Goal: Task Accomplishment & Management: Use online tool/utility

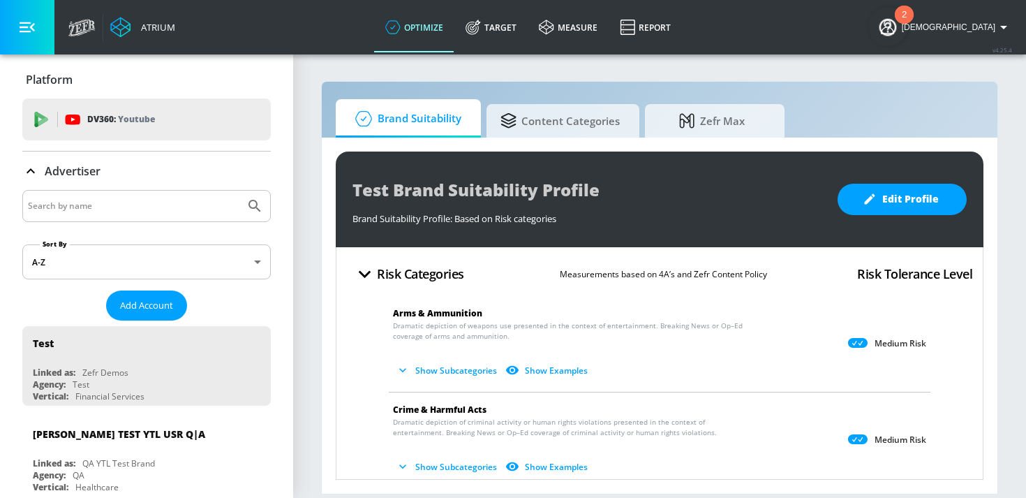
click at [133, 123] on p "Youtube" at bounding box center [136, 119] width 37 height 15
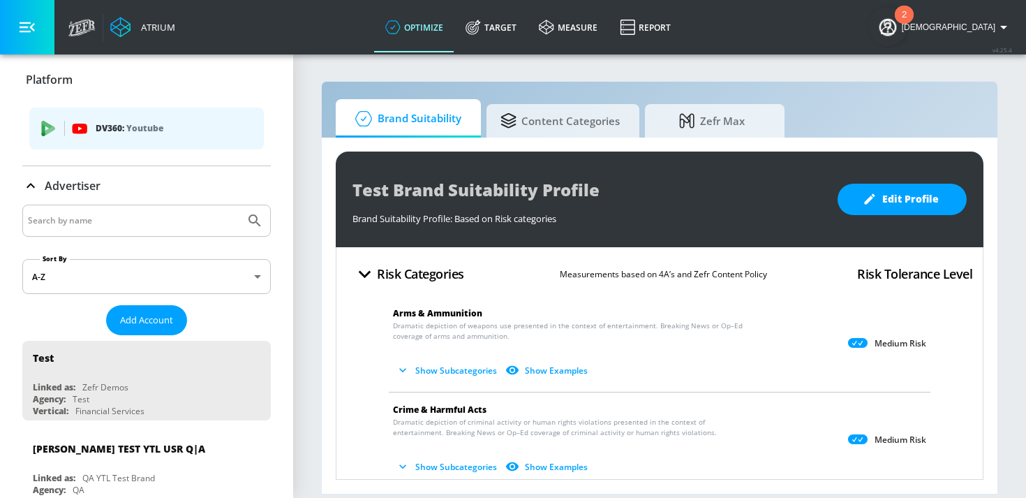
click at [138, 134] on p "Youtube" at bounding box center [144, 128] width 37 height 15
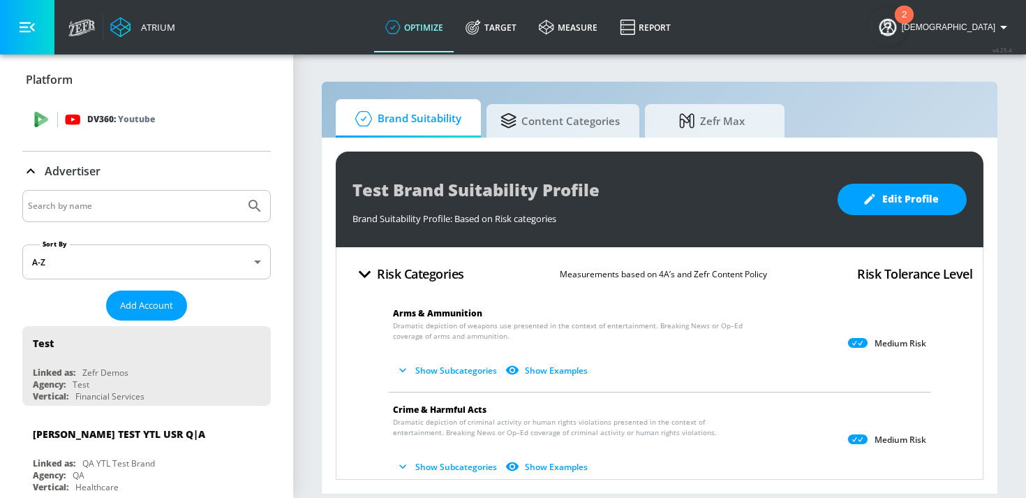
click at [147, 128] on div "DV360: Youtube" at bounding box center [146, 119] width 249 height 42
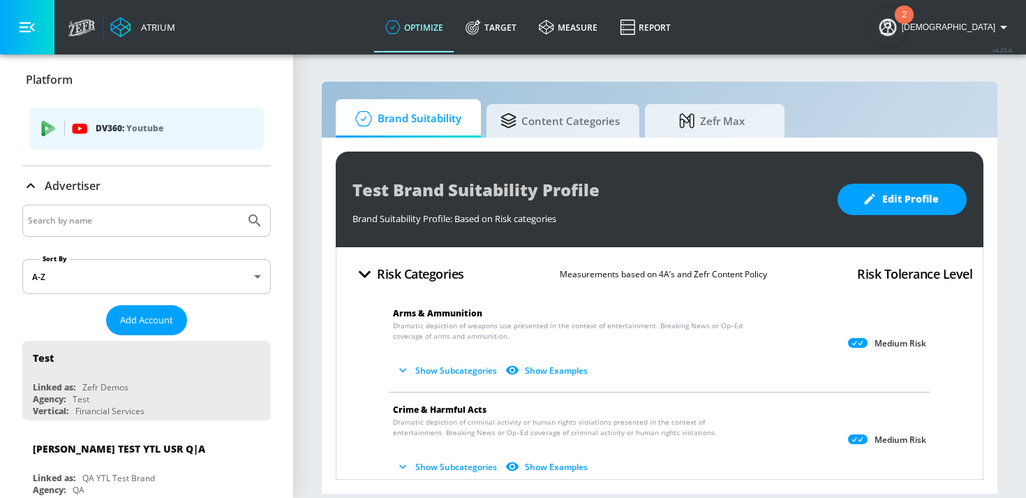
click at [126, 212] on input "Search by name" at bounding box center [134, 221] width 212 height 18
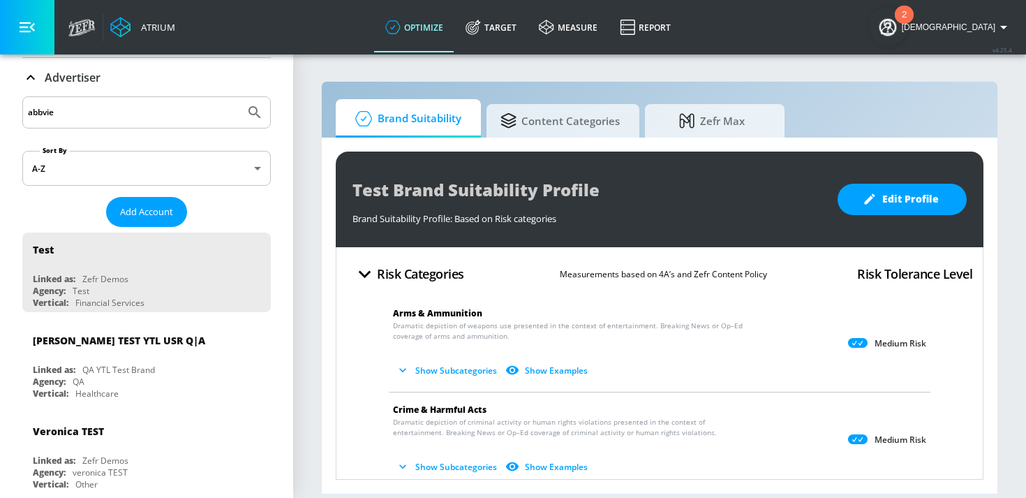
scroll to position [126, 0]
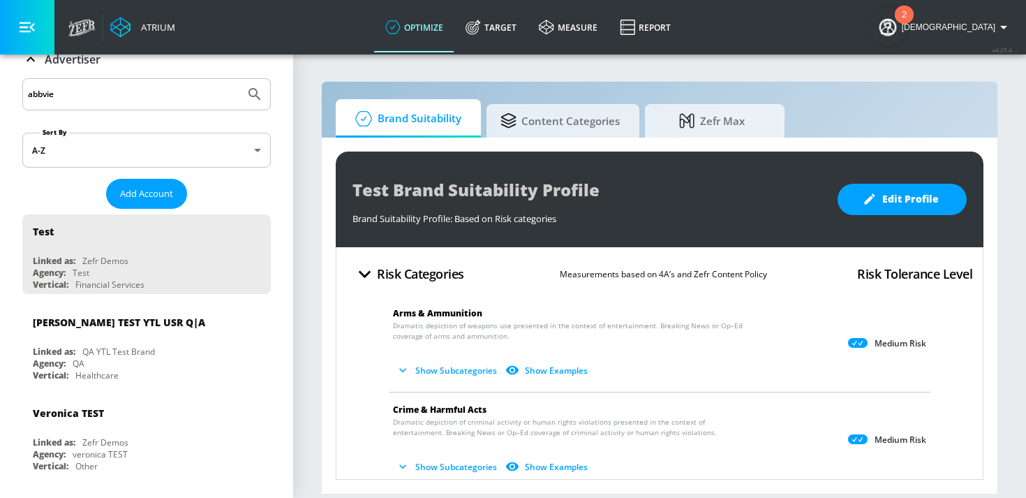
type input "abbvie"
click at [249, 91] on icon "Submit Search" at bounding box center [254, 94] width 17 height 17
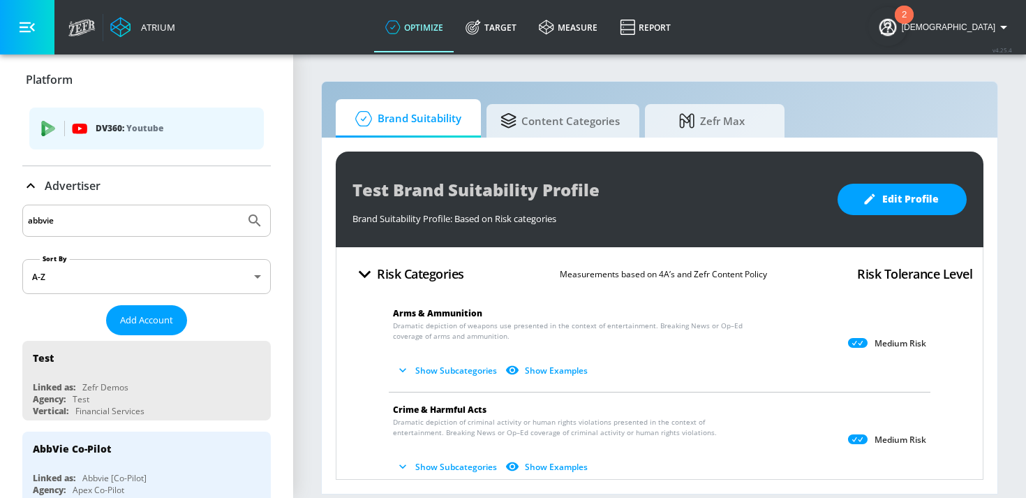
drag, startPoint x: 86, startPoint y: 226, endPoint x: 17, endPoint y: 226, distance: 68.4
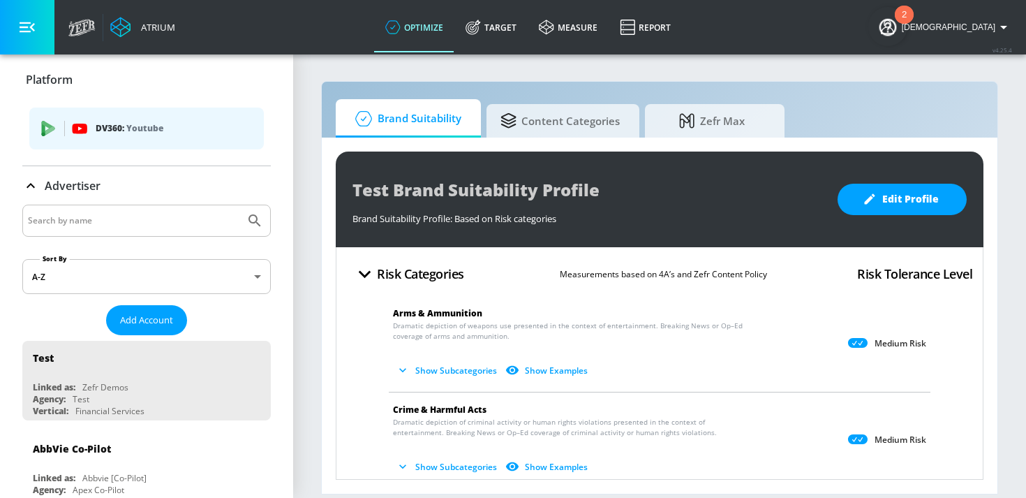
paste input "[MEDICAL_DATA] PsA 2025"
type input "[MEDICAL_DATA] PsA 2025"
click at [250, 219] on icon "Submit Search" at bounding box center [254, 220] width 17 height 17
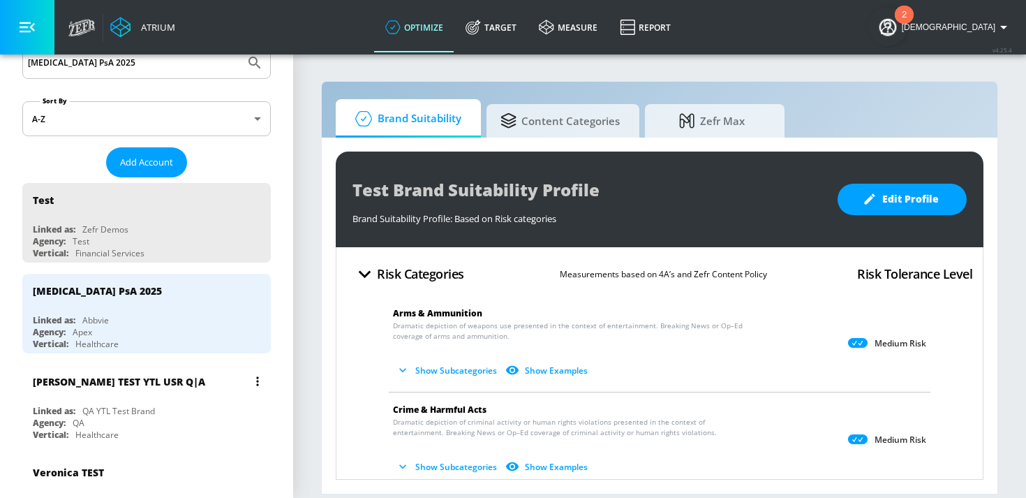
scroll to position [173, 0]
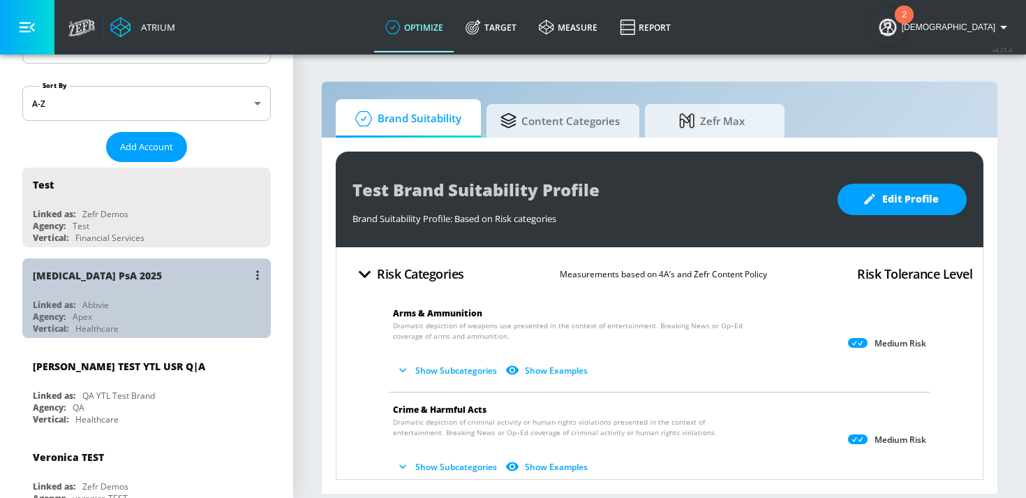
click at [103, 306] on div "Abbvie" at bounding box center [95, 305] width 27 height 12
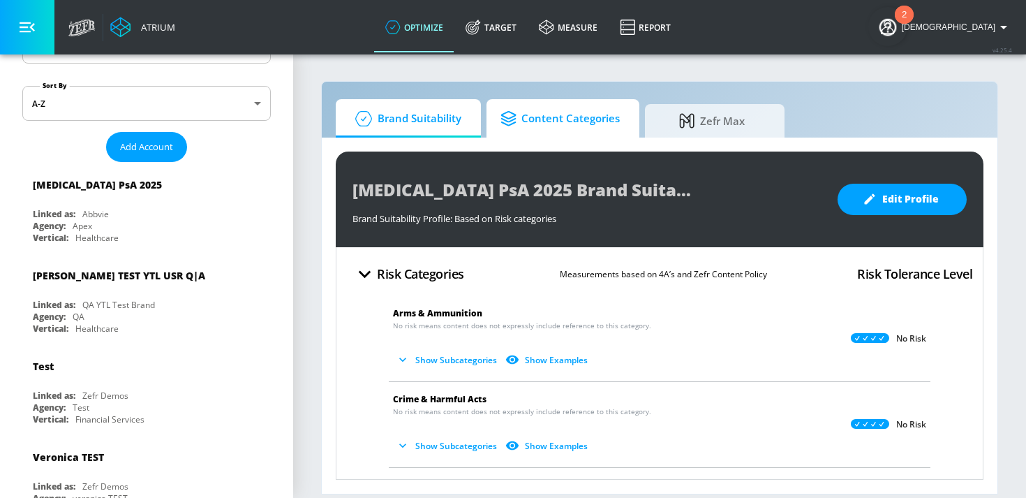
click at [546, 126] on span "Content Categories" at bounding box center [560, 119] width 119 height 34
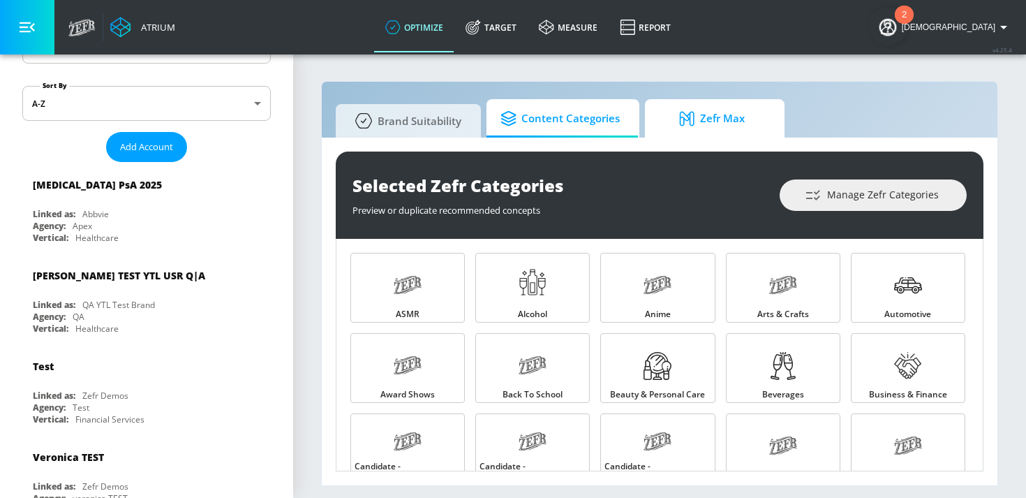
click at [673, 131] on span "Zefr Max" at bounding box center [712, 119] width 106 height 34
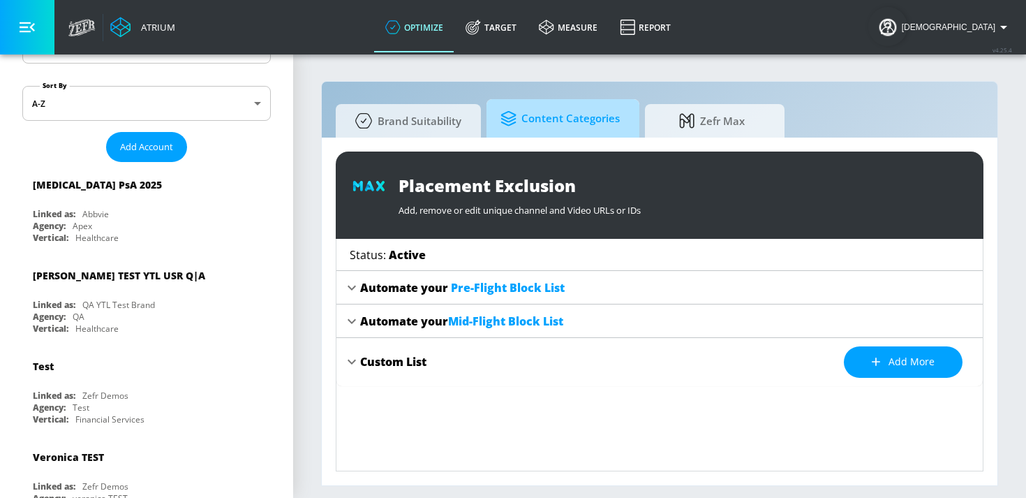
click at [508, 123] on icon at bounding box center [511, 118] width 21 height 15
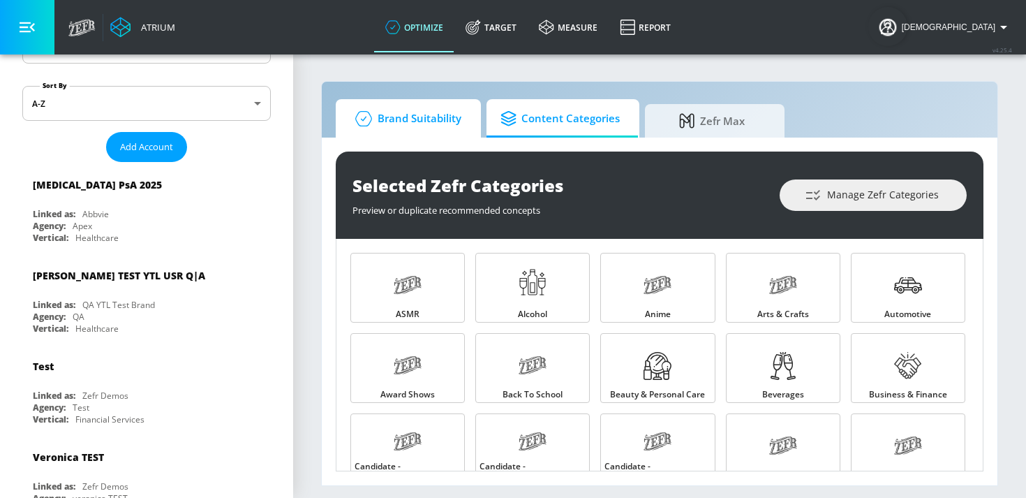
click at [392, 131] on span "Brand Suitability" at bounding box center [406, 119] width 112 height 34
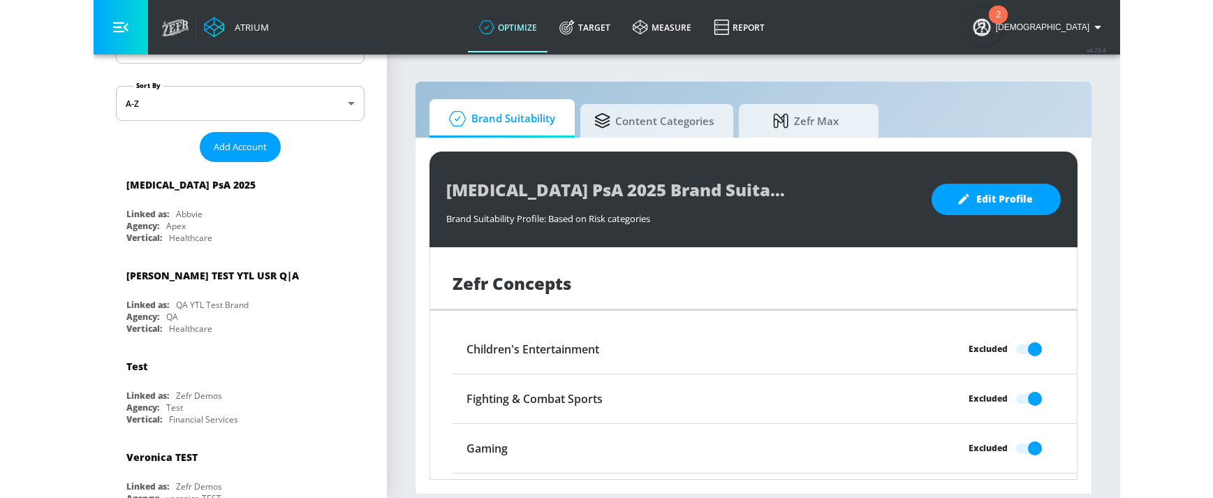
scroll to position [1227, 0]
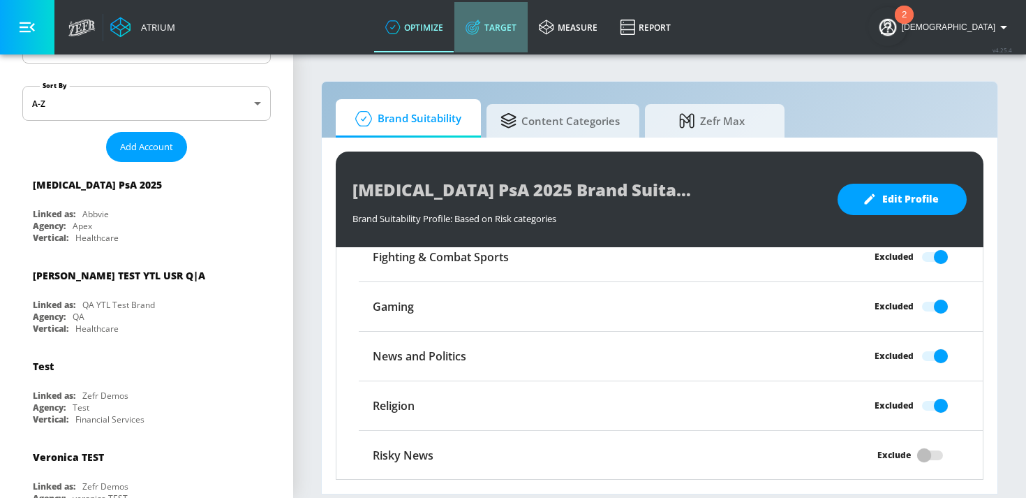
click at [527, 31] on link "Target" at bounding box center [491, 27] width 73 height 50
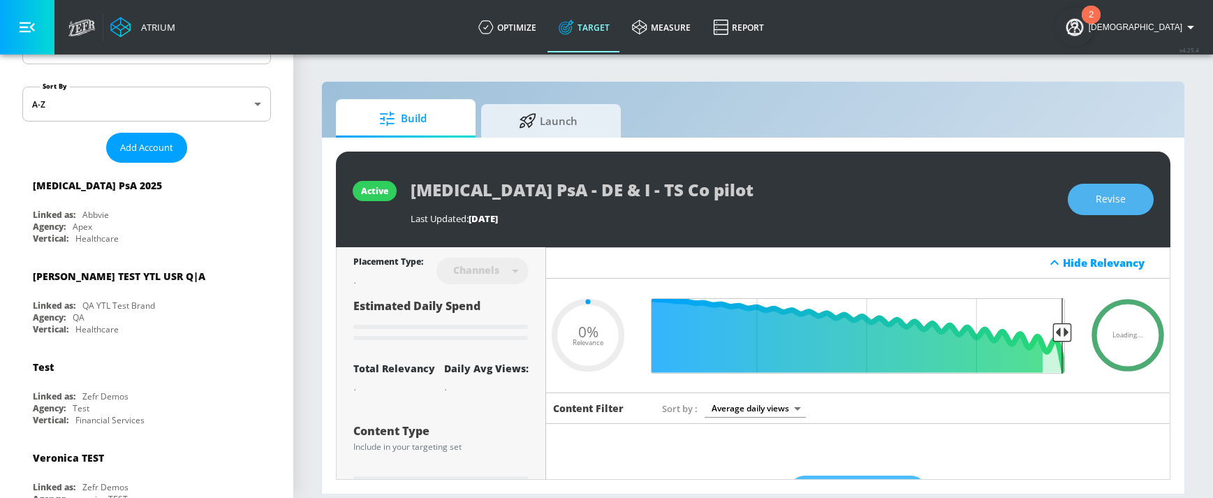
click at [1026, 200] on button "Revise" at bounding box center [1111, 199] width 86 height 31
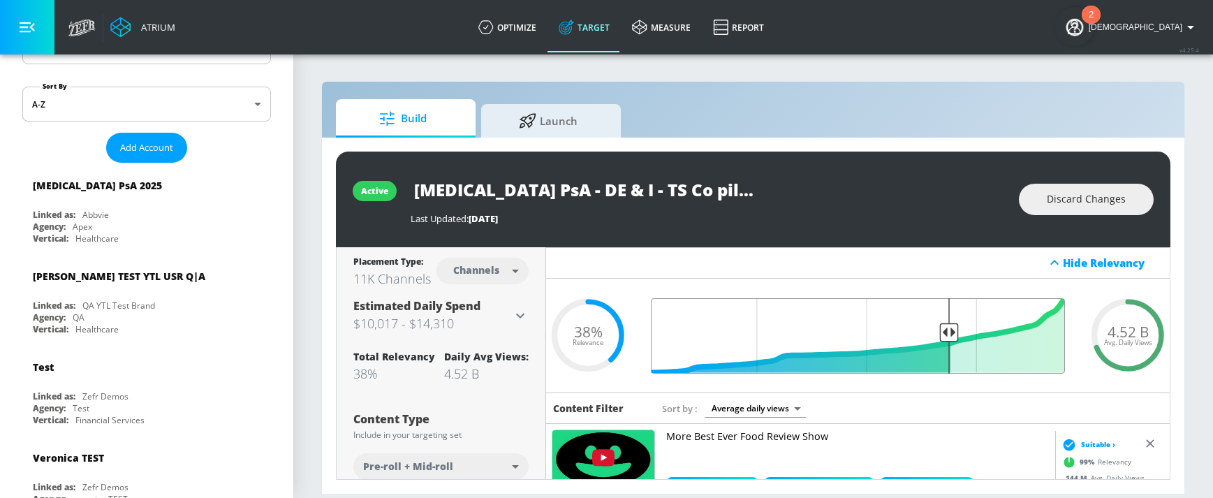
drag, startPoint x: 920, startPoint y: 334, endPoint x: 947, endPoint y: 334, distance: 27.2
click at [947, 334] on input "Final Threshold" at bounding box center [858, 335] width 428 height 75
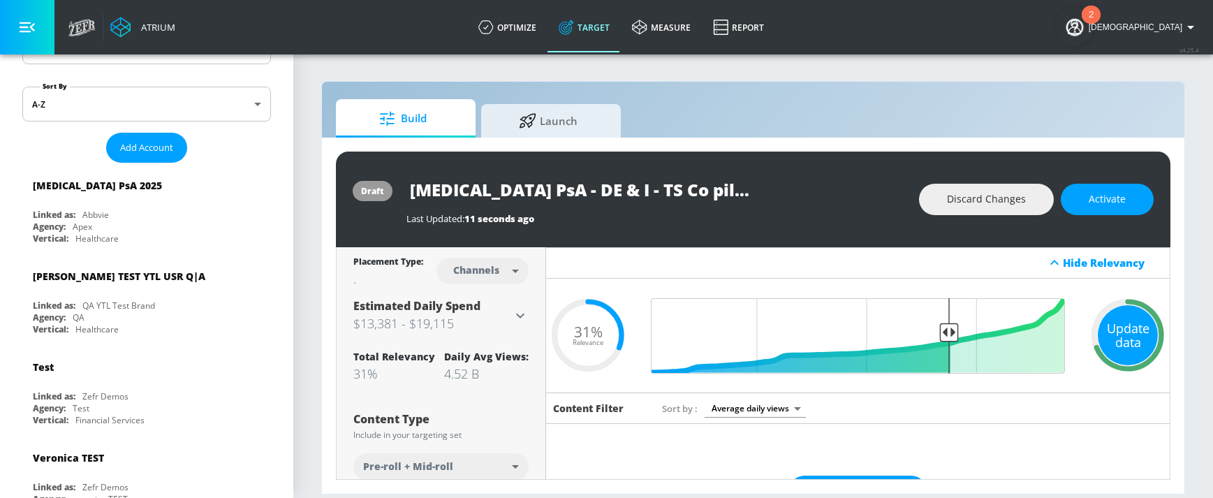
click at [1026, 337] on div "Update data" at bounding box center [1128, 335] width 60 height 60
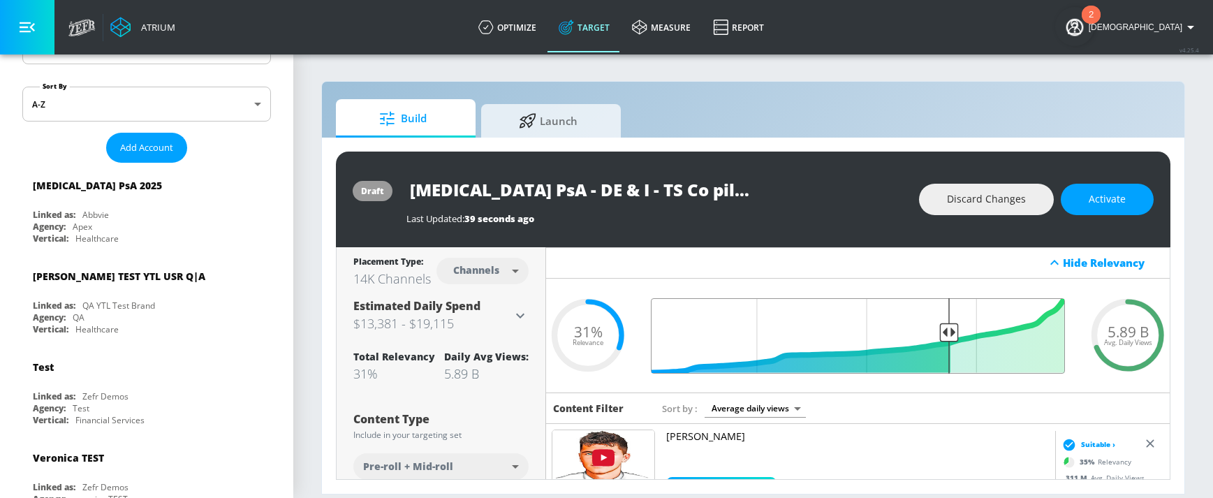
click at [955, 332] on input "Final Threshold" at bounding box center [858, 335] width 428 height 75
click at [952, 333] on input "Final Threshold" at bounding box center [858, 335] width 428 height 75
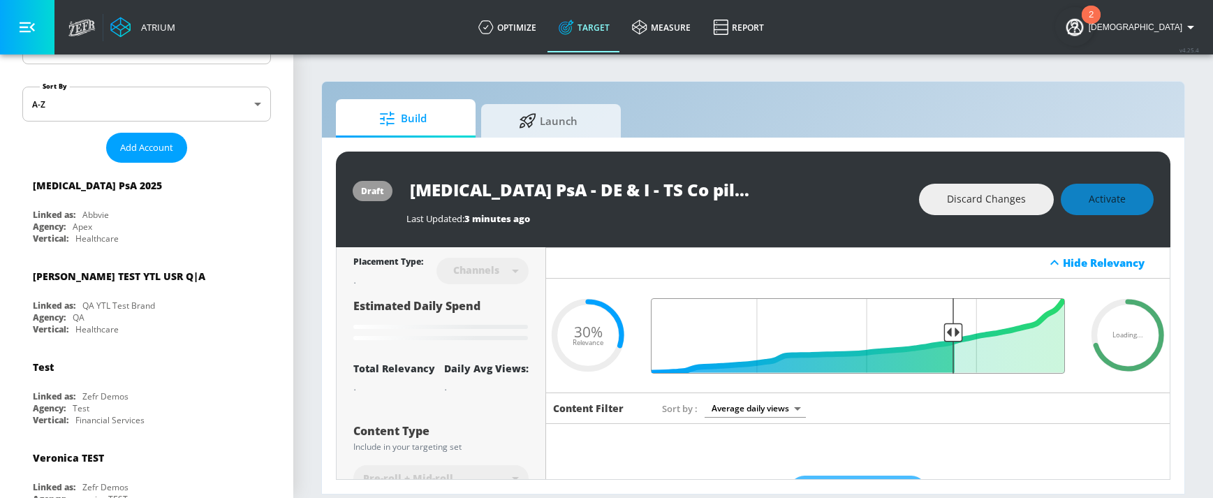
type input "0.3"
click at [954, 332] on input "Final Threshold" at bounding box center [858, 335] width 428 height 75
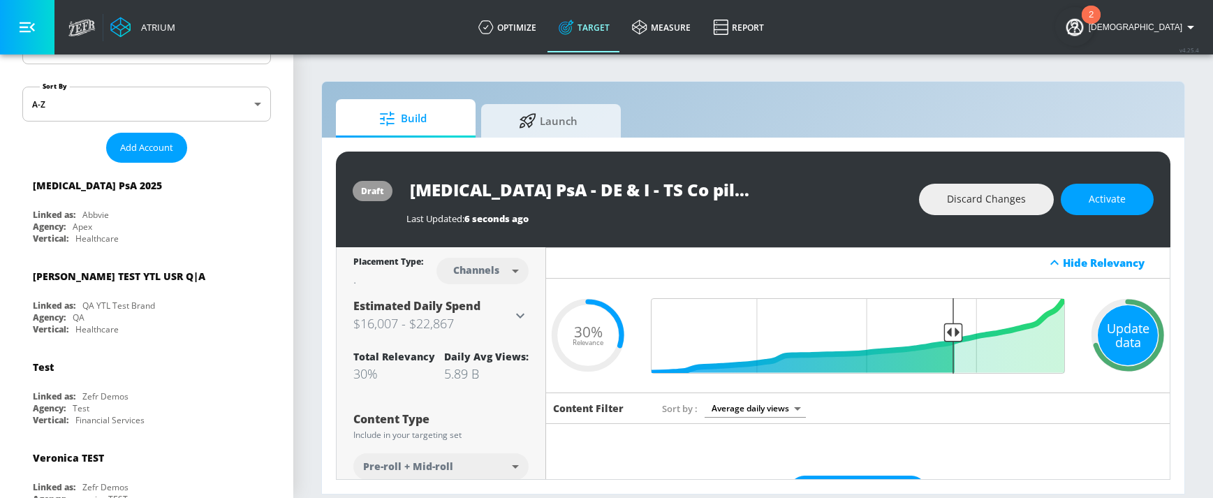
click at [1026, 341] on div "Update data" at bounding box center [1128, 335] width 60 height 60
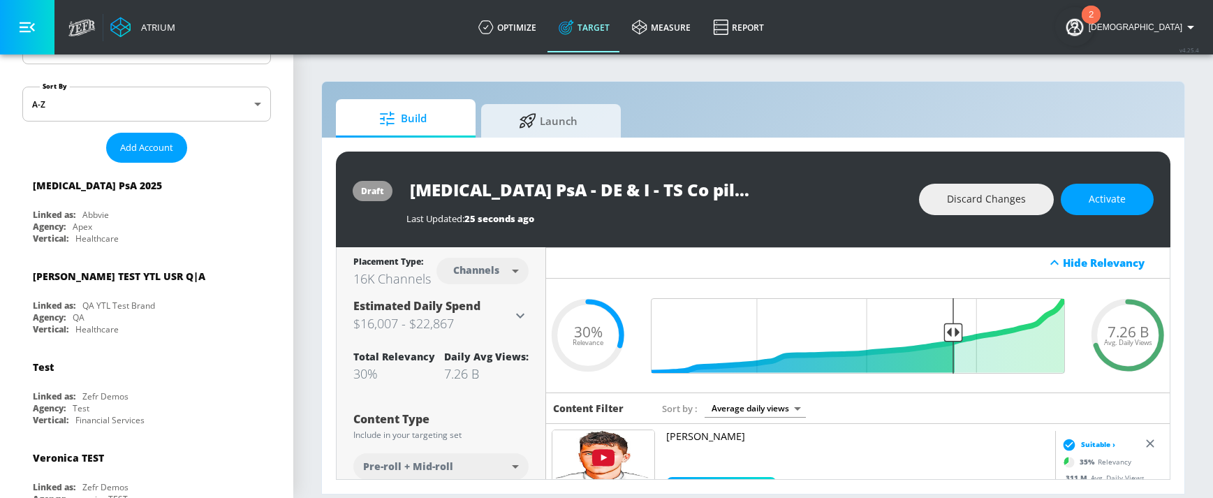
drag, startPoint x: 1124, startPoint y: 341, endPoint x: 1139, endPoint y: 341, distance: 14.7
click at [1026, 341] on div "7.26 B Avg. Daily Views" at bounding box center [1128, 335] width 84 height 84
click at [1026, 208] on button "Activate" at bounding box center [1107, 199] width 93 height 31
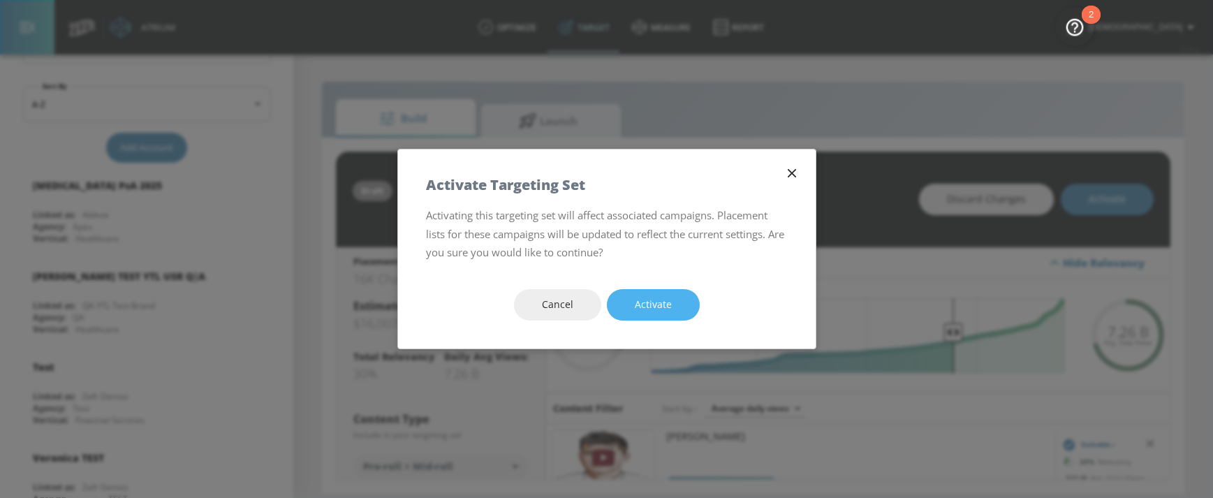
click at [660, 312] on span "Activate" at bounding box center [653, 304] width 37 height 17
